Goal: Information Seeking & Learning: Learn about a topic

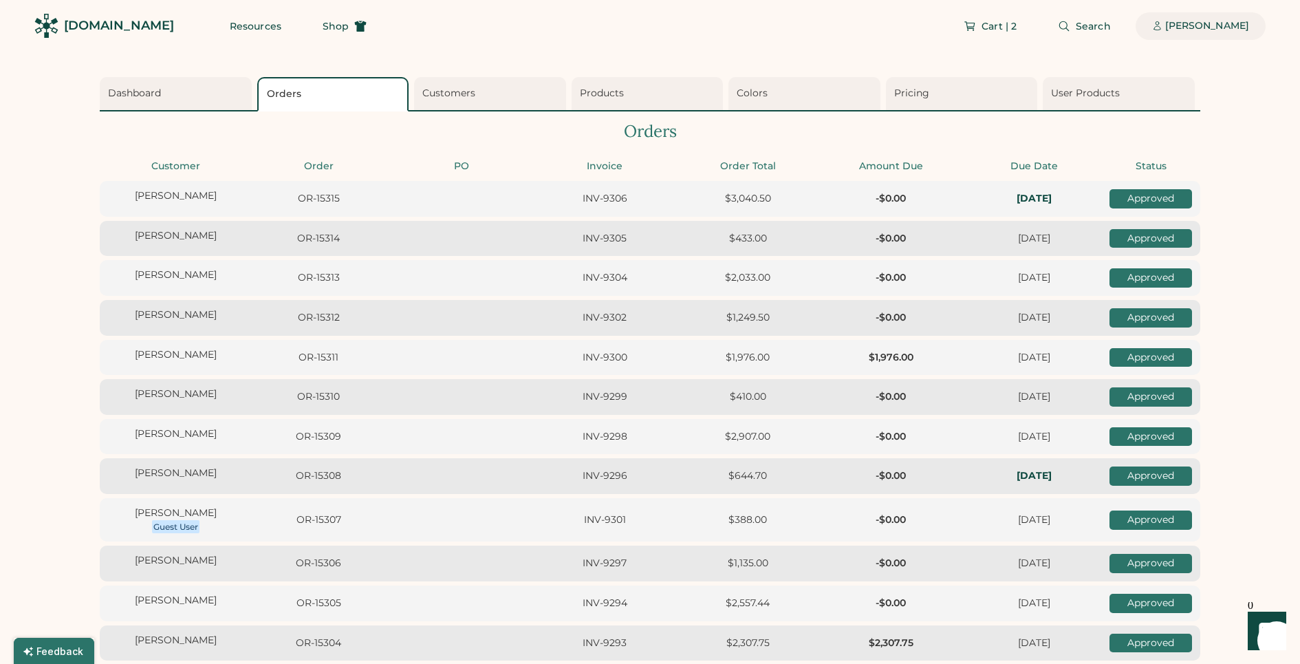
click at [1180, 21] on div "[PERSON_NAME]" at bounding box center [1207, 26] width 84 height 14
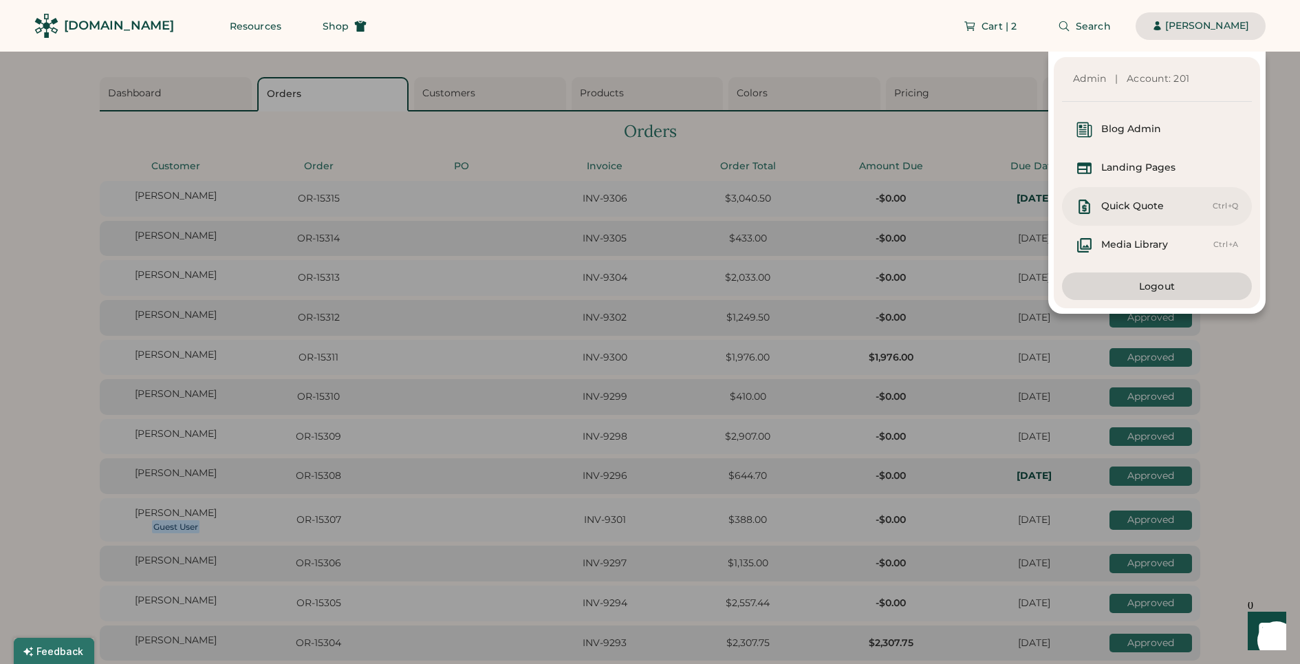
click at [1153, 216] on div "Quick Quote Ctrl+Q" at bounding box center [1157, 206] width 190 height 39
select select "*******"
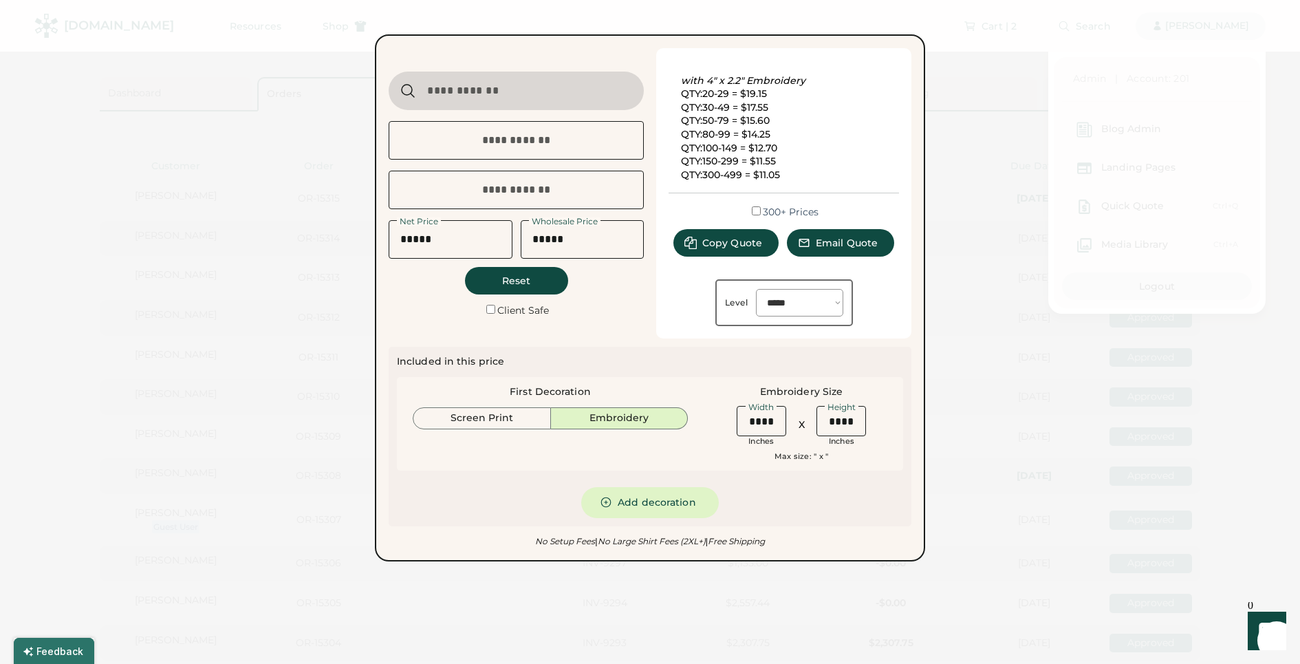
click at [803, 499] on div "Included in this price First Decoration Screen Print Embroidery Embroidery Size…" at bounding box center [650, 436] width 506 height 163
click at [820, 602] on div at bounding box center [650, 332] width 1300 height 664
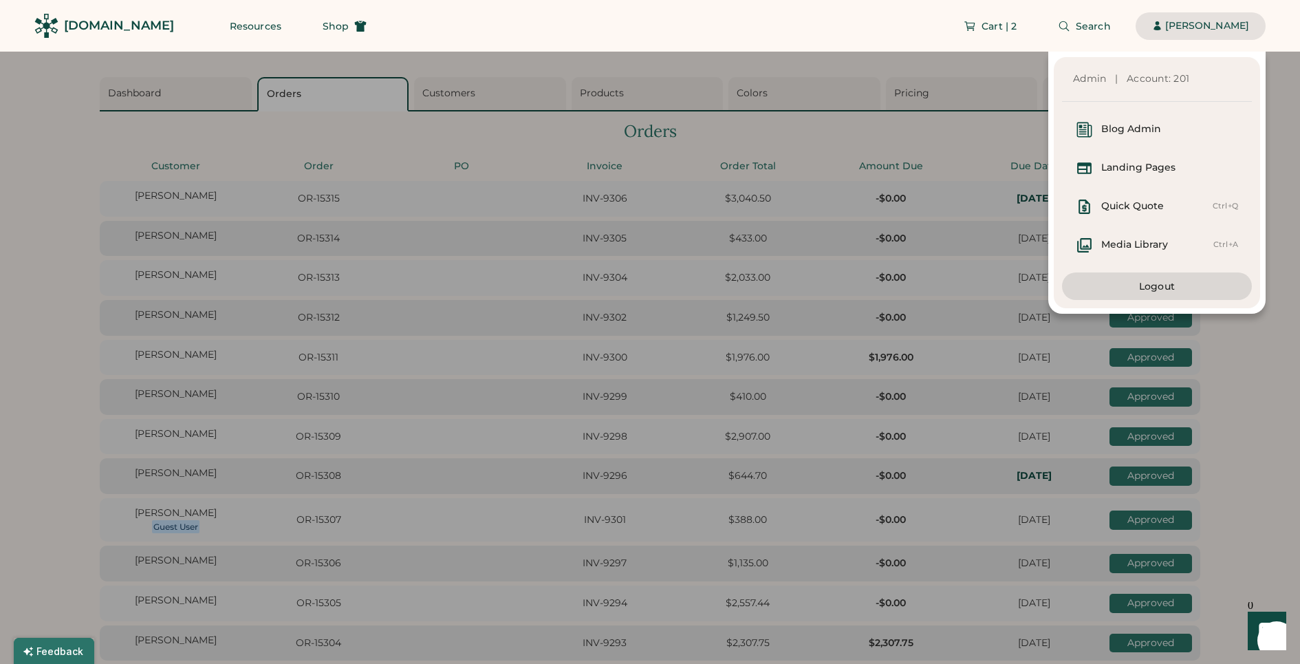
click at [1172, 29] on div "[PERSON_NAME]" at bounding box center [1207, 26] width 84 height 14
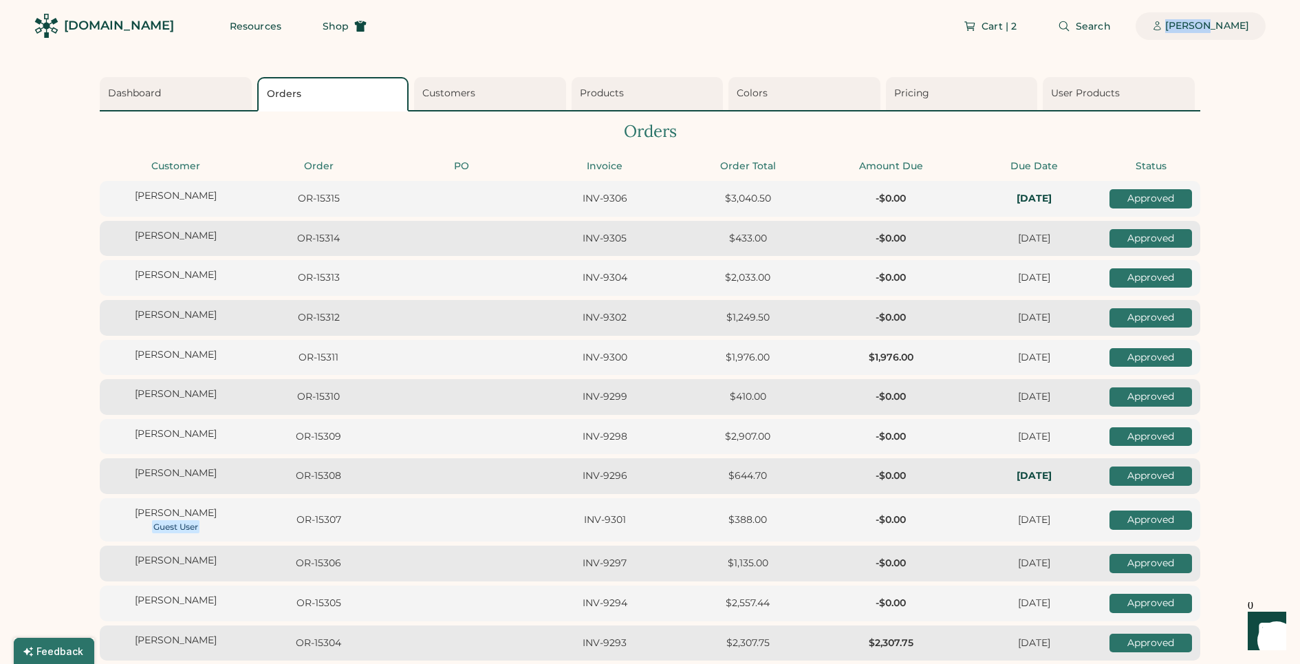
click at [1172, 29] on div "[PERSON_NAME]" at bounding box center [1207, 26] width 84 height 14
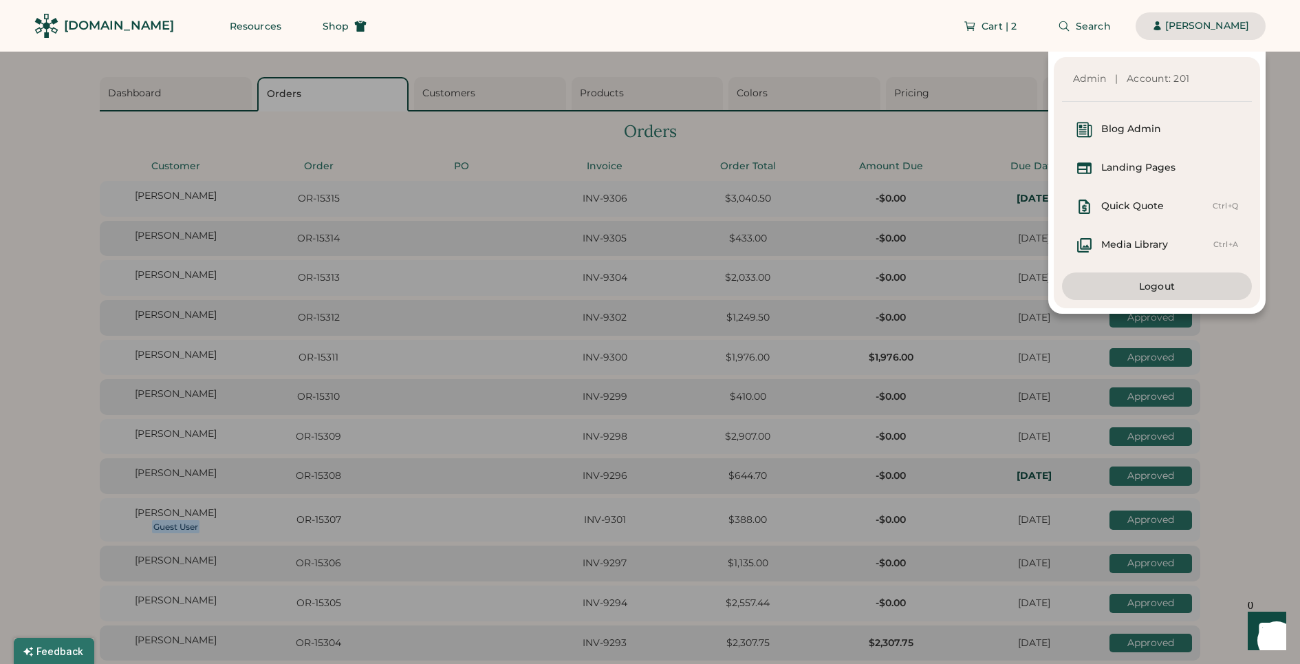
click at [882, 10] on div "Cart | 2 Search [PERSON_NAME]" at bounding box center [824, 26] width 882 height 52
click at [915, 105] on div "Admin | Account: 201 Blog Admin Landing Pages Quick Quote Ctrl+Q Media Library …" at bounding box center [632, 183] width 1265 height 262
click at [915, 91] on div "Admin | Account: 201 Blog Admin Landing Pages Quick Quote Ctrl+Q Media Library …" at bounding box center [632, 183] width 1265 height 262
click at [1198, 35] on div "[PERSON_NAME]" at bounding box center [1207, 26] width 84 height 28
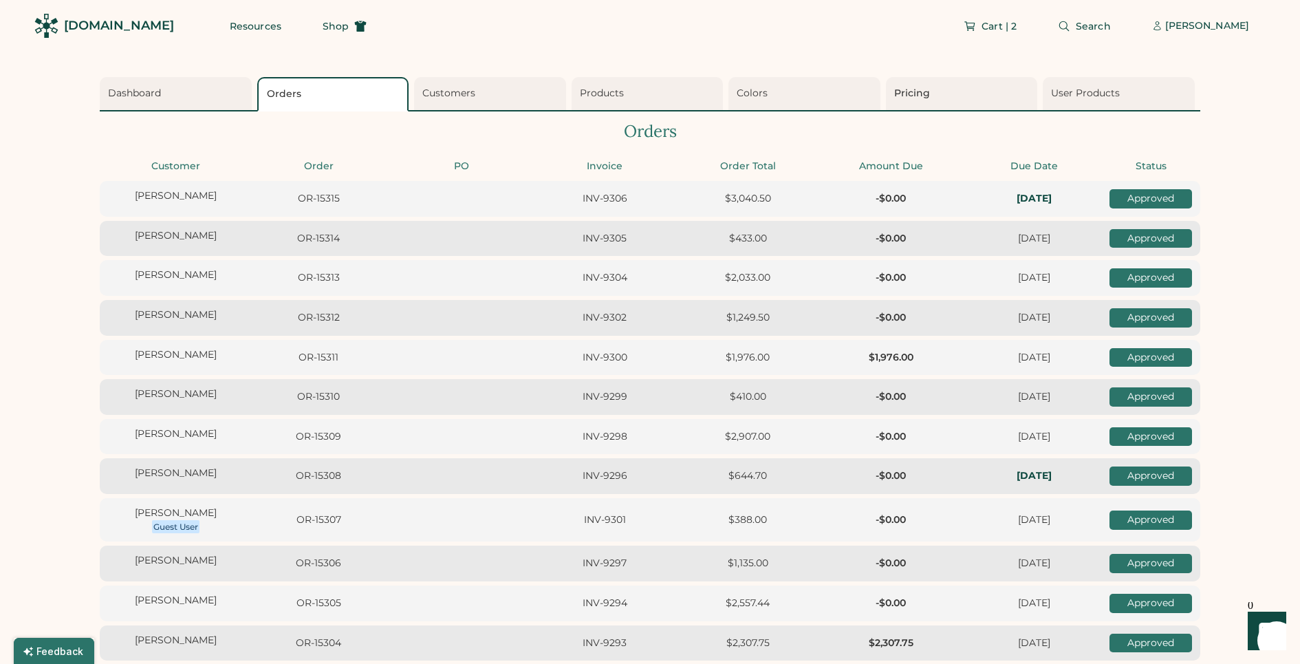
click at [996, 93] on div "Pricing" at bounding box center [964, 94] width 140 height 14
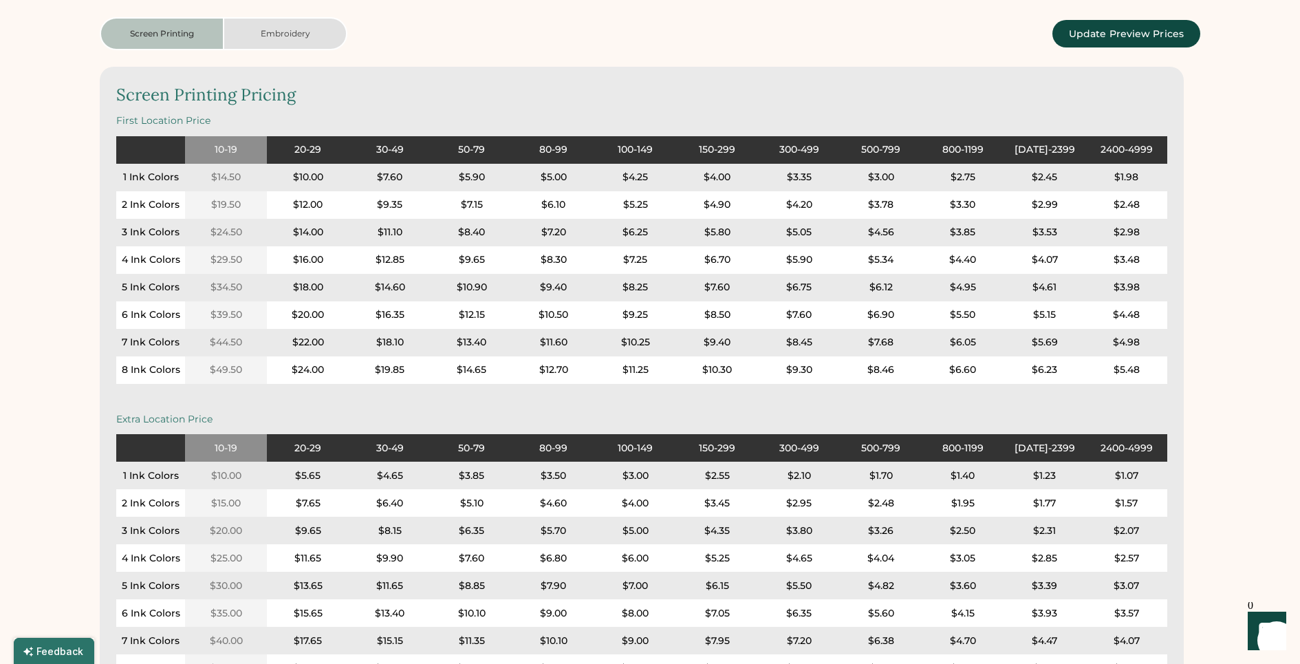
click at [297, 36] on button "Embroidery" at bounding box center [285, 33] width 124 height 33
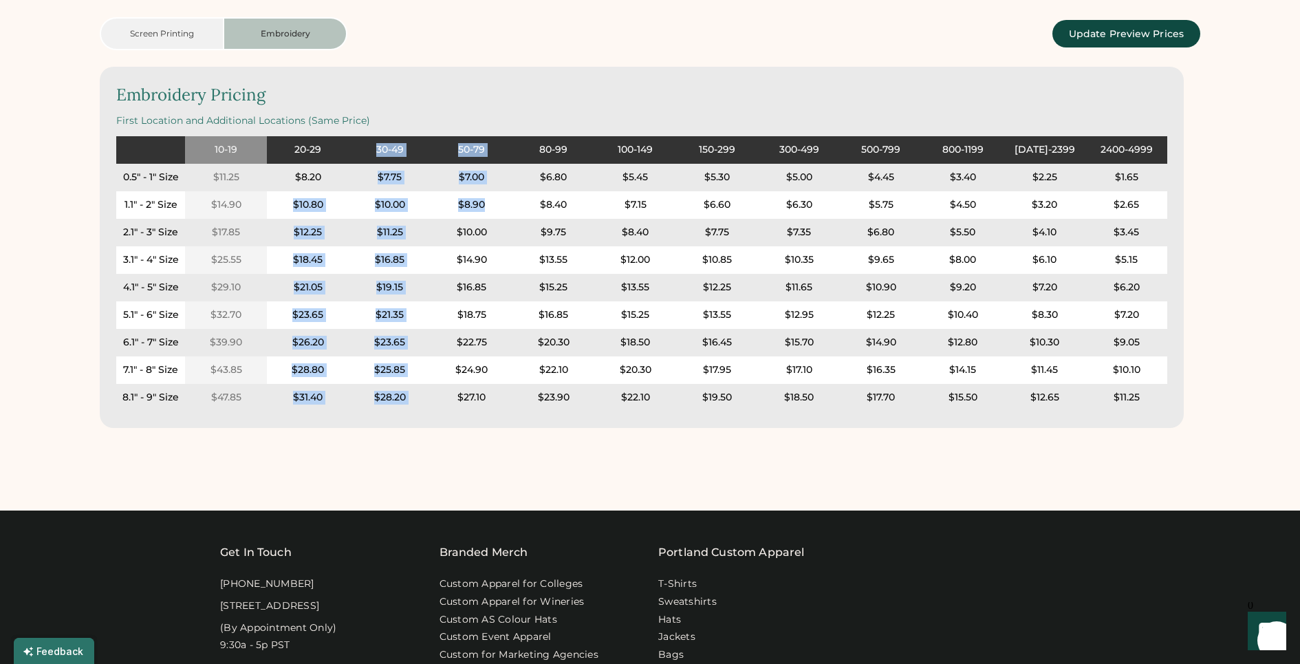
drag, startPoint x: 287, startPoint y: 204, endPoint x: 494, endPoint y: 215, distance: 208.0
click at [494, 215] on div "10-19 $11.25 $14.90 $17.85 $25.55 $29.10 $32.70 $39.90 $43.85 $47.85 20-29 $8.2…" at bounding box center [676, 273] width 982 height 275
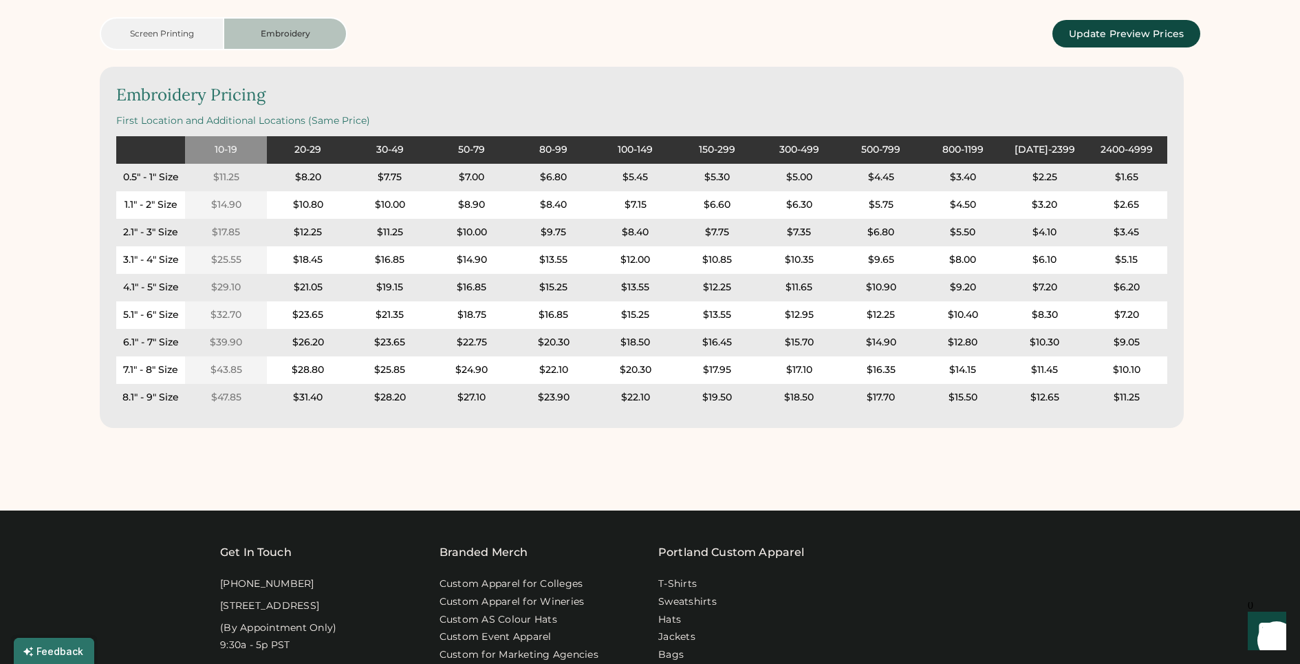
click at [483, 489] on div "**********" at bounding box center [650, 518] width 1300 height 1320
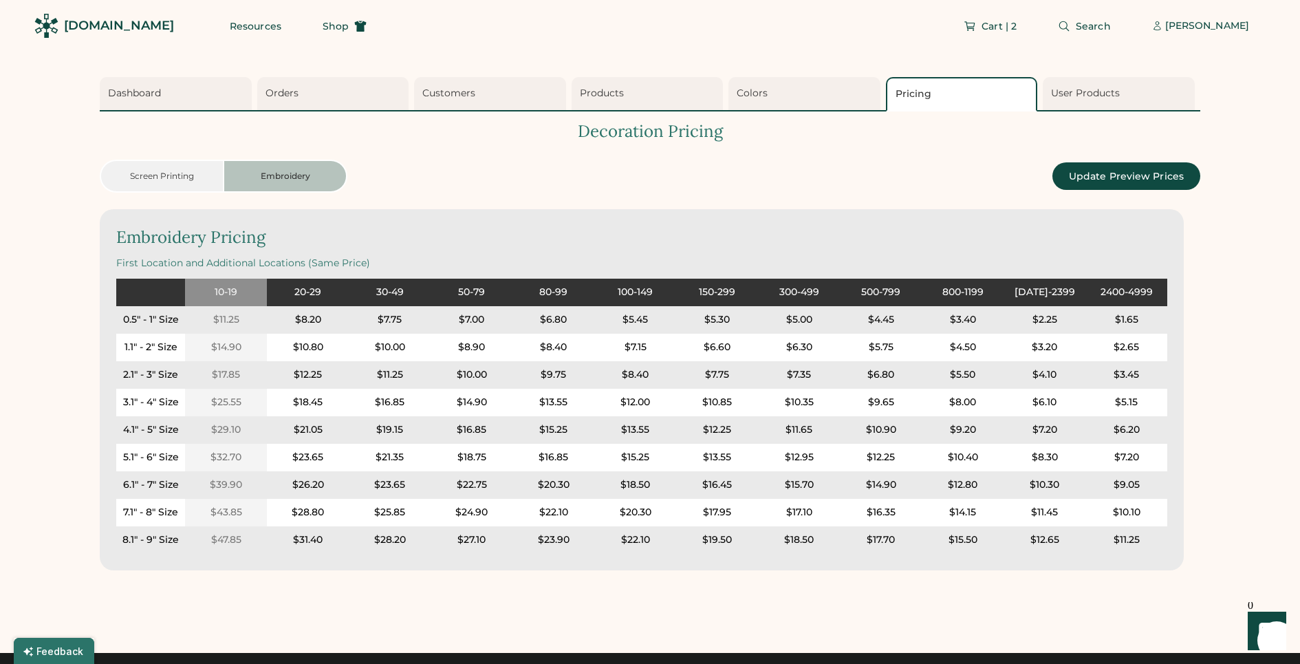
click at [397, 348] on div "$10.00" at bounding box center [390, 347] width 30 height 14
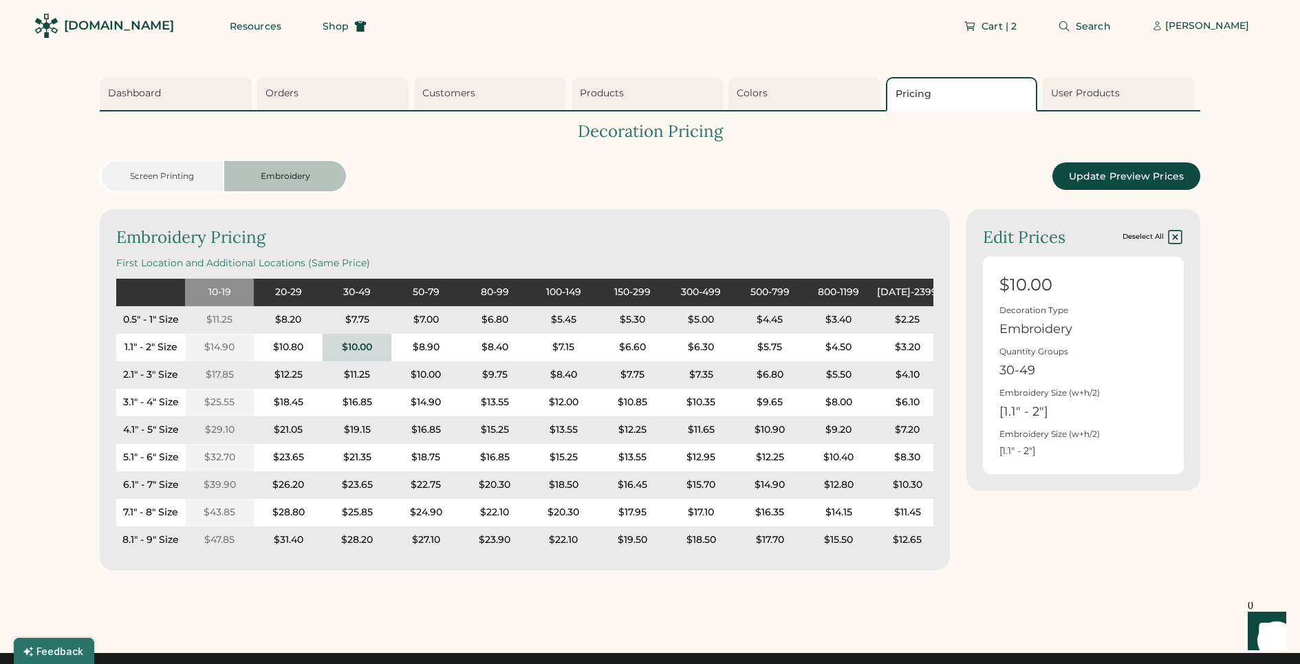
click at [408, 348] on div "$8.90" at bounding box center [425, 347] width 69 height 28
click at [312, 351] on div "$10.80" at bounding box center [288, 347] width 69 height 28
click at [355, 350] on div "$10.00" at bounding box center [357, 347] width 30 height 14
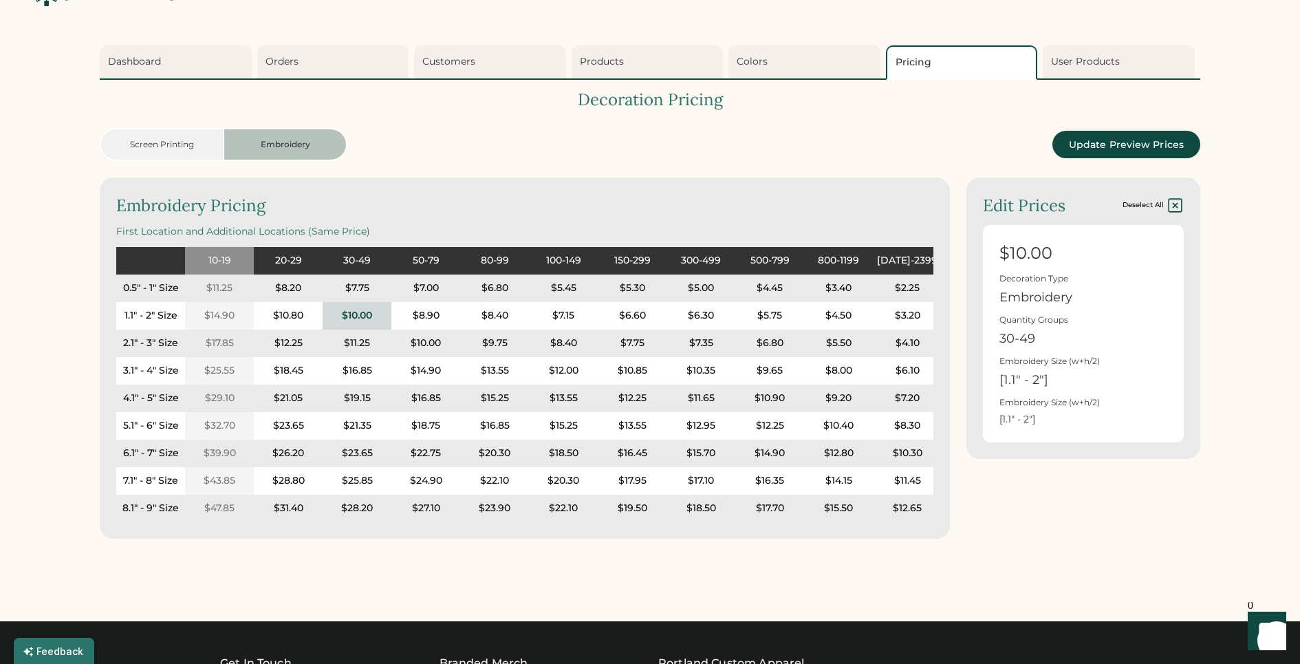
scroll to position [43, 0]
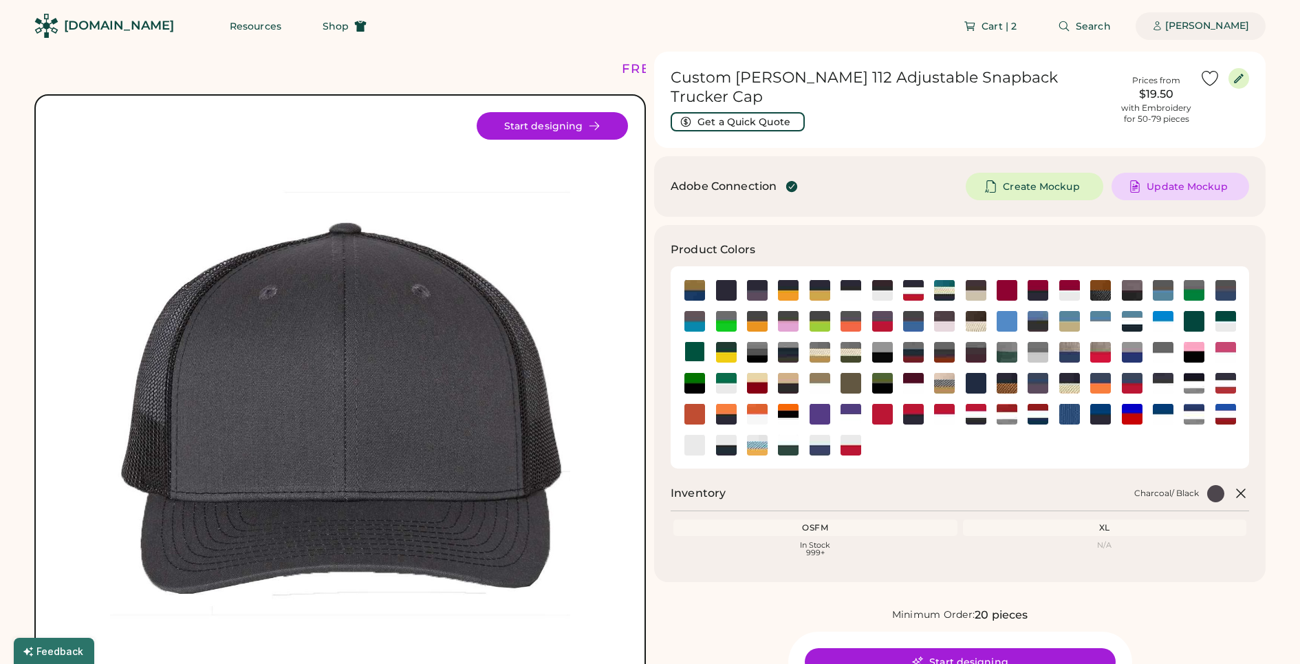
click at [1197, 22] on div "[PERSON_NAME]" at bounding box center [1207, 26] width 84 height 14
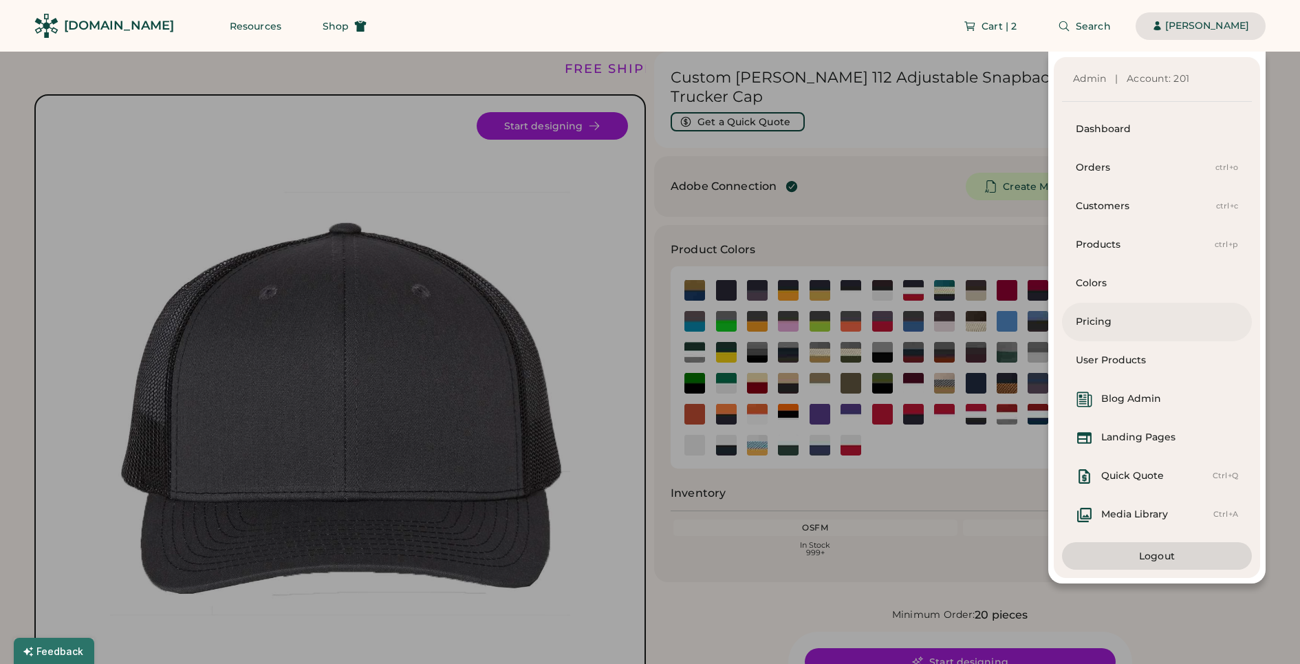
click at [1137, 331] on div "Pricing" at bounding box center [1156, 322] width 162 height 39
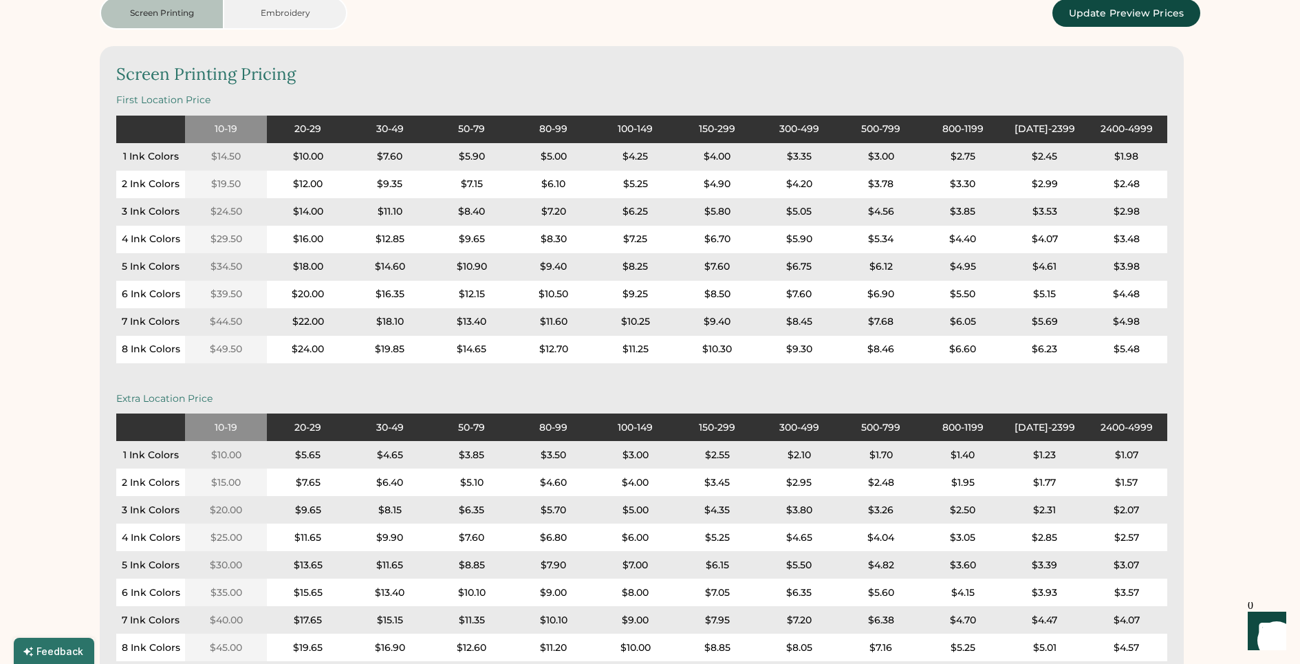
scroll to position [142, 0]
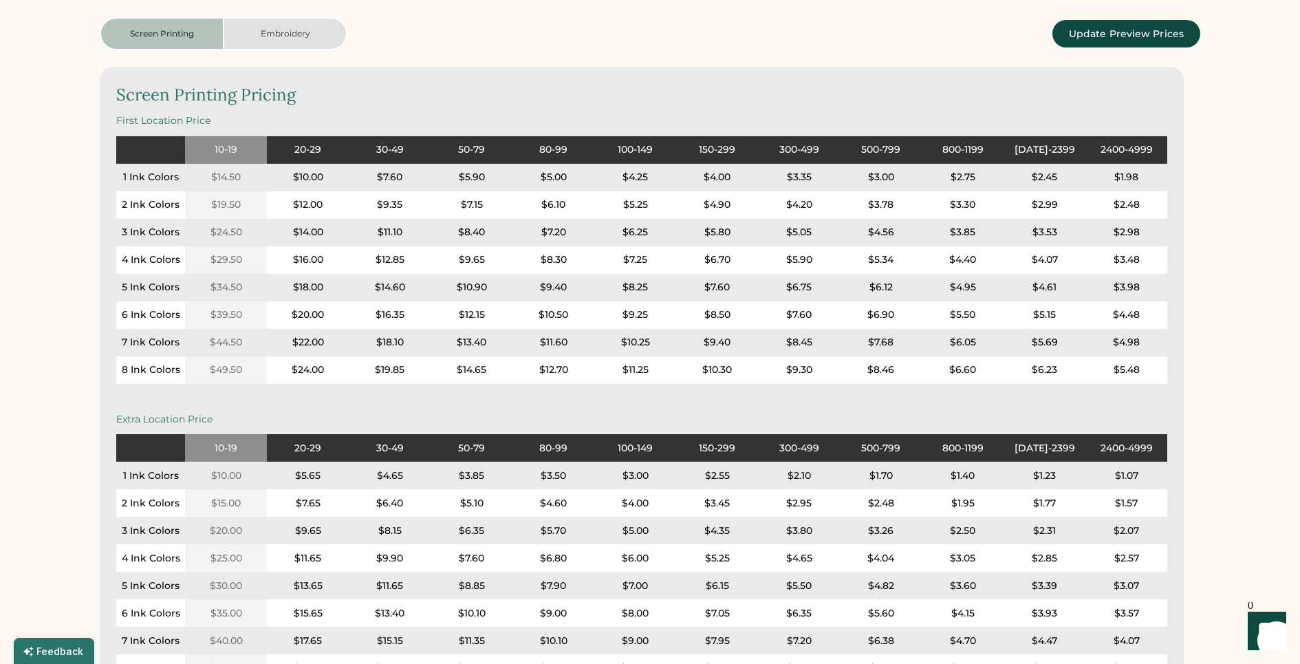
click at [292, 34] on button "Embroidery" at bounding box center [285, 33] width 124 height 33
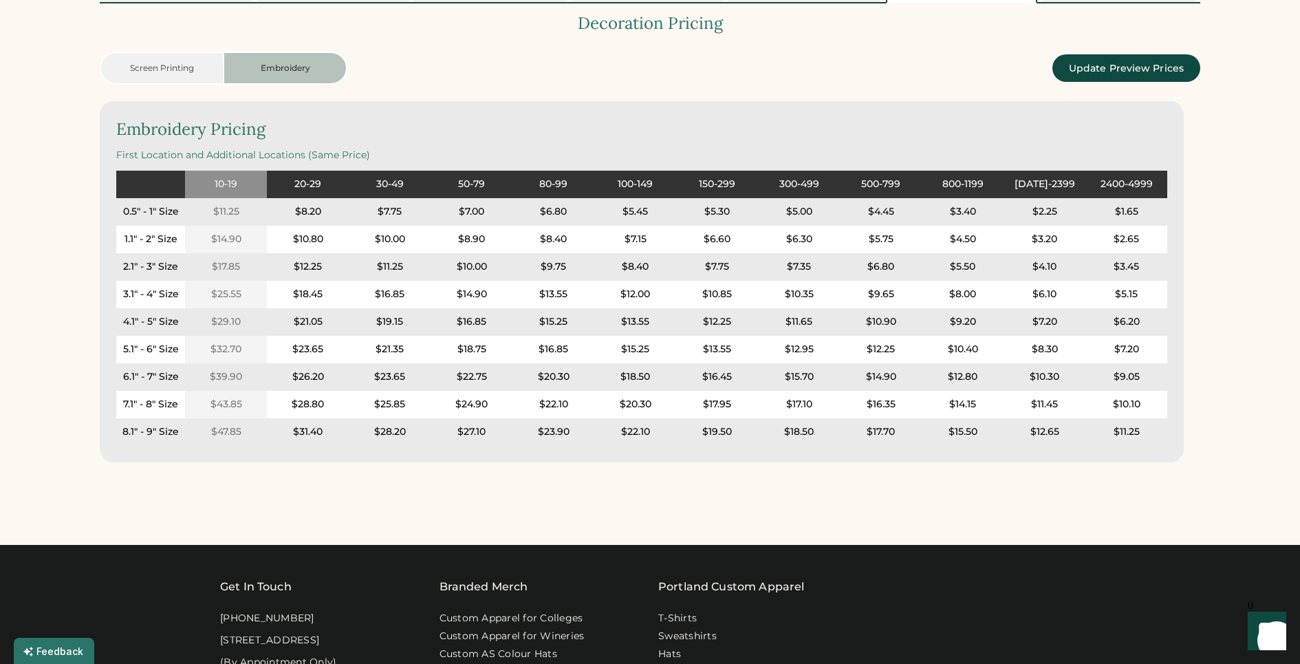
scroll to position [97, 0]
